Goal: Transaction & Acquisition: Subscribe to service/newsletter

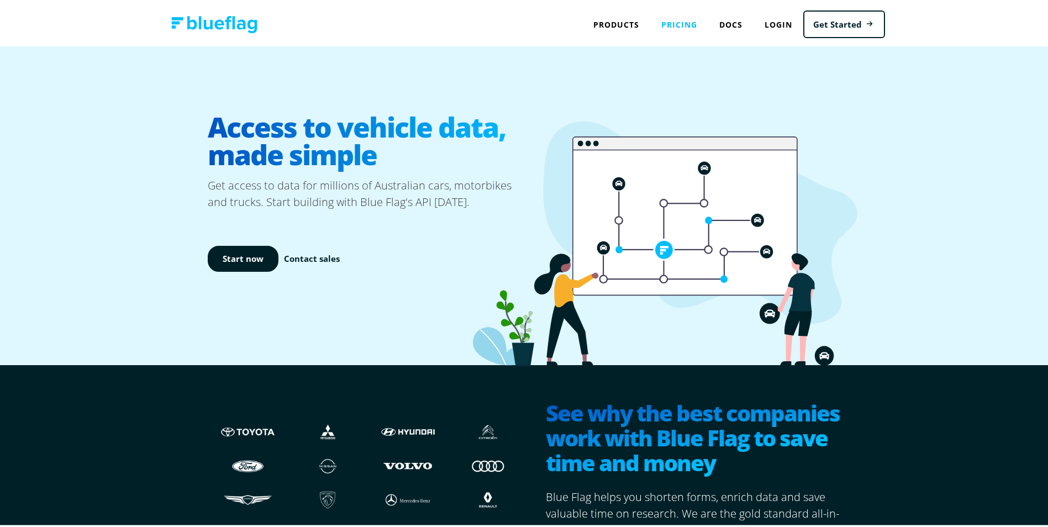
click at [678, 22] on link "Pricing" at bounding box center [679, 22] width 58 height 23
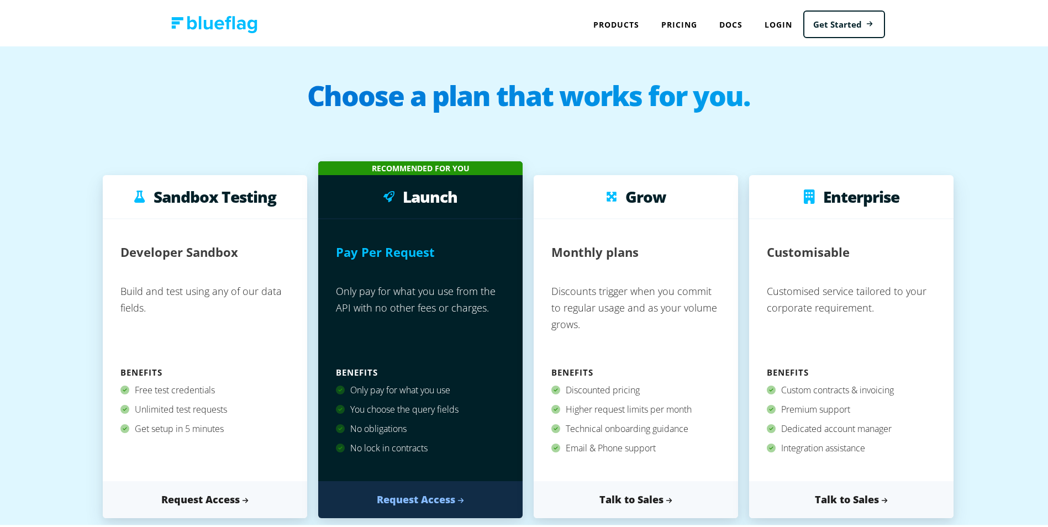
click at [200, 24] on img at bounding box center [214, 22] width 86 height 17
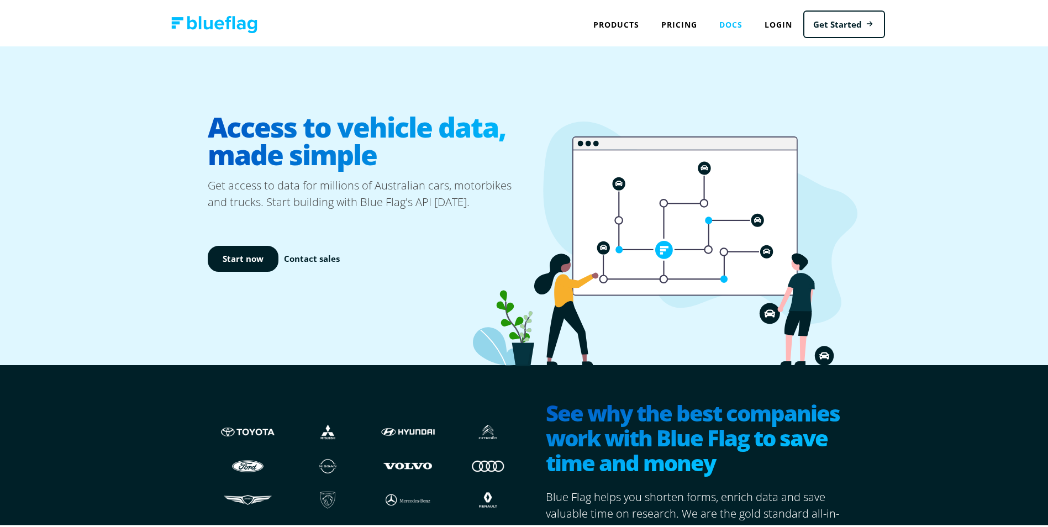
click at [727, 26] on link "Docs" at bounding box center [730, 22] width 45 height 23
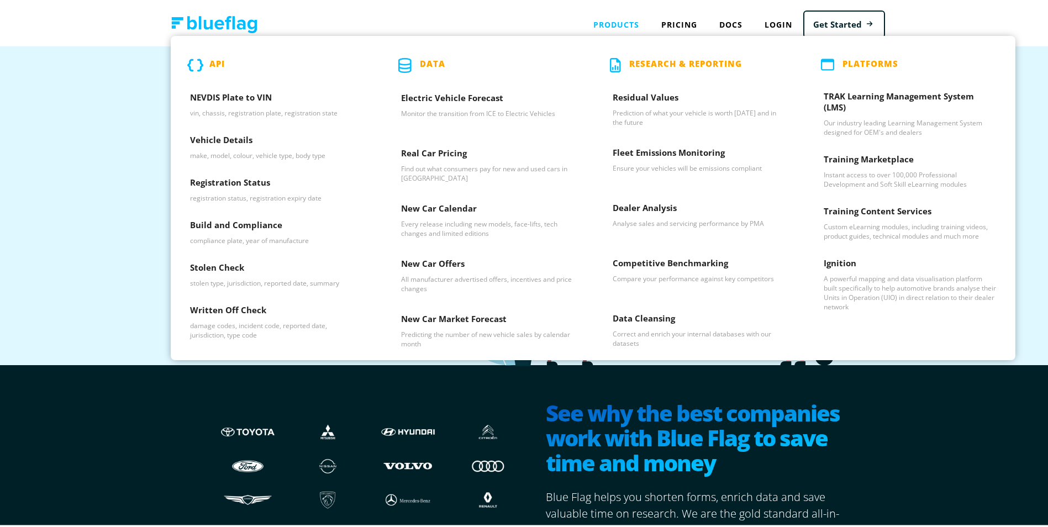
click at [614, 24] on div "Products API NEVDIS Plate to VIN vin, chassis, registration plate, registration…" at bounding box center [616, 22] width 68 height 23
click at [440, 150] on h3 "Real Car Pricing" at bounding box center [487, 153] width 172 height 17
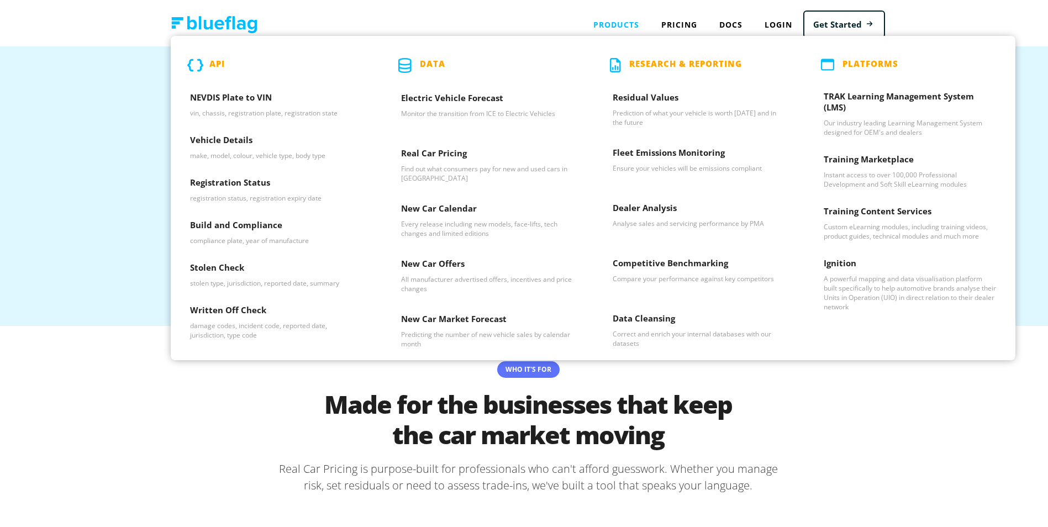
click at [602, 23] on div "Products API NEVDIS Plate to VIN vin, chassis, registration plate, registration…" at bounding box center [616, 22] width 68 height 23
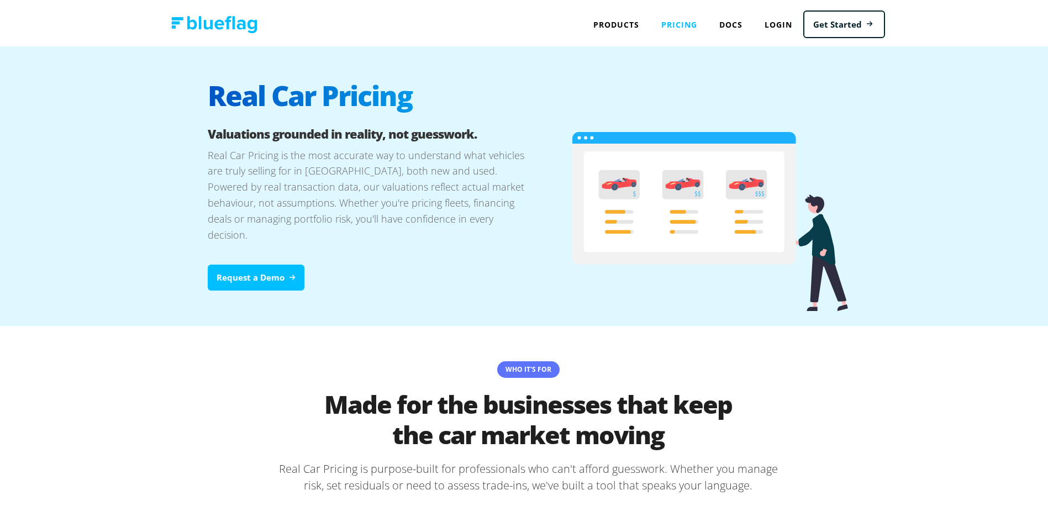
click at [679, 19] on link "Pricing" at bounding box center [679, 22] width 58 height 23
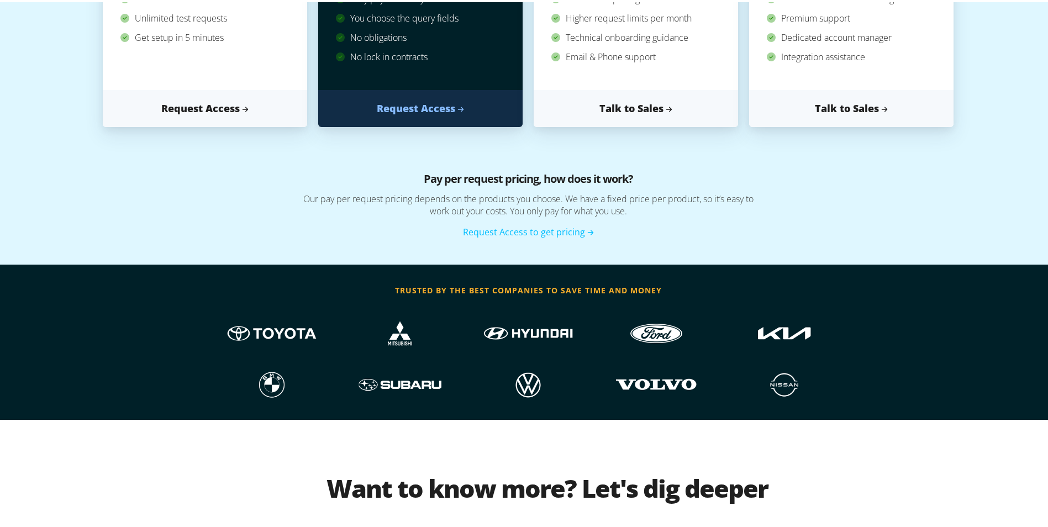
scroll to position [441, 0]
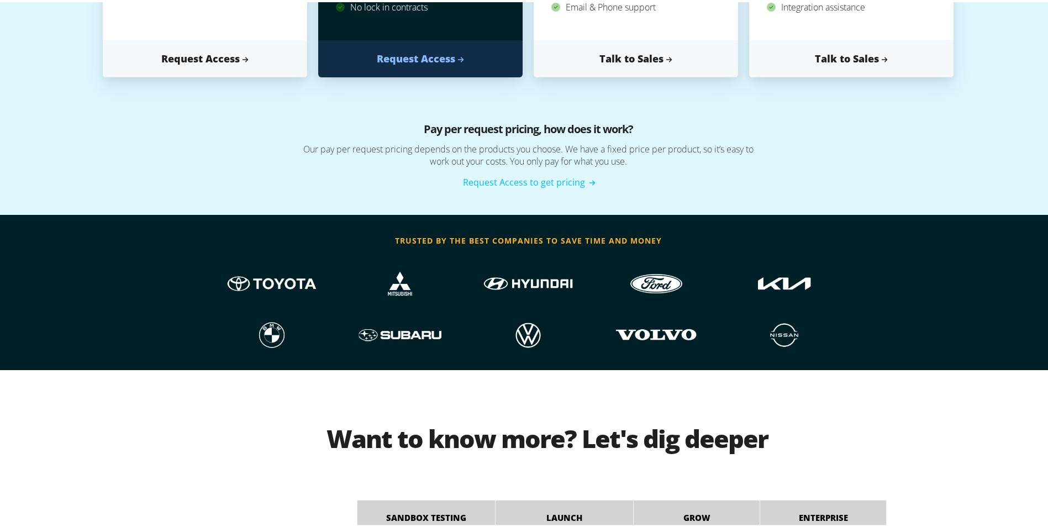
click at [550, 176] on link "Request Access to get pricing" at bounding box center [528, 180] width 131 height 12
